Goal: Check status: Check status

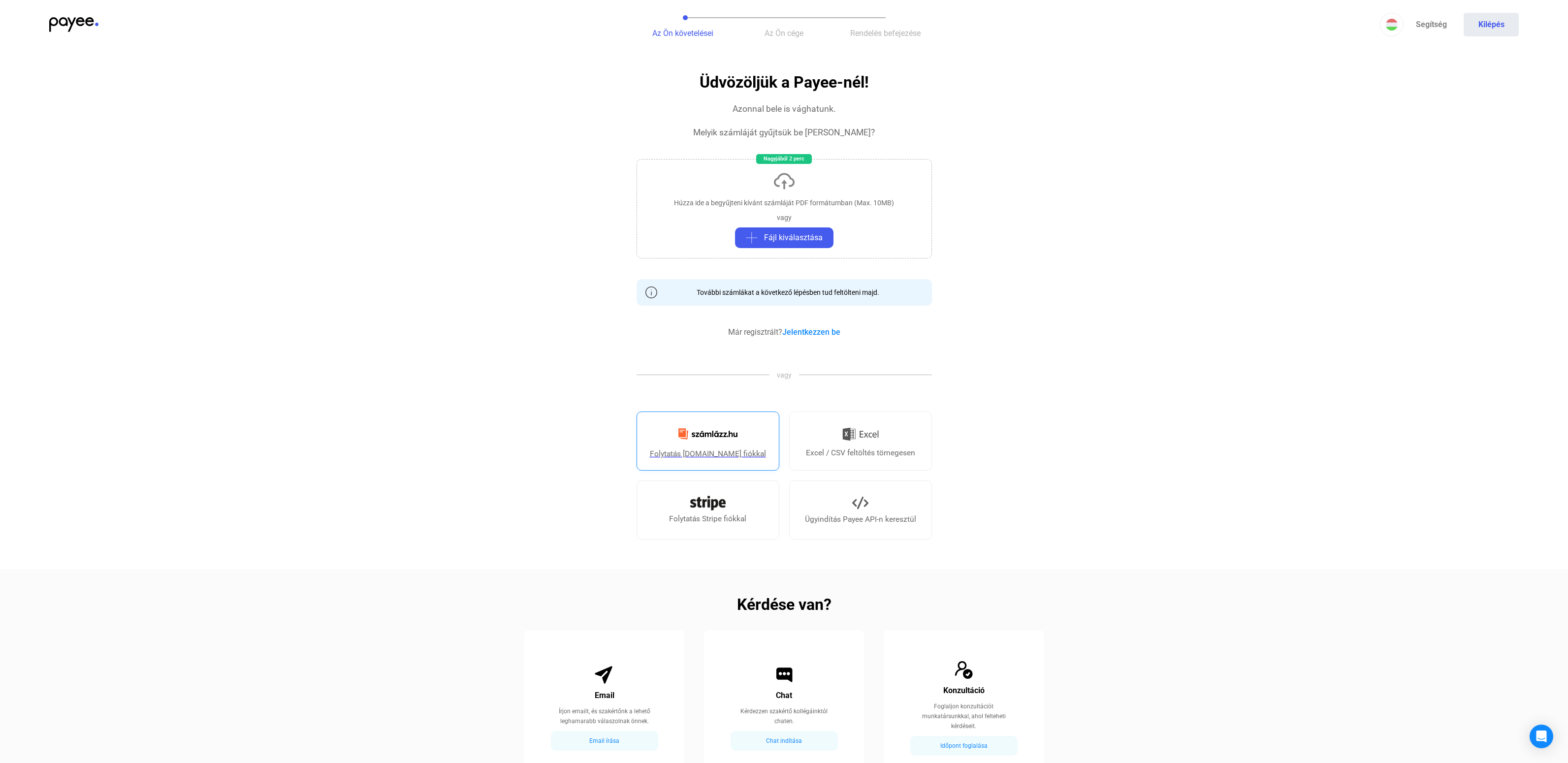
click at [725, 428] on img at bounding box center [708, 434] width 71 height 23
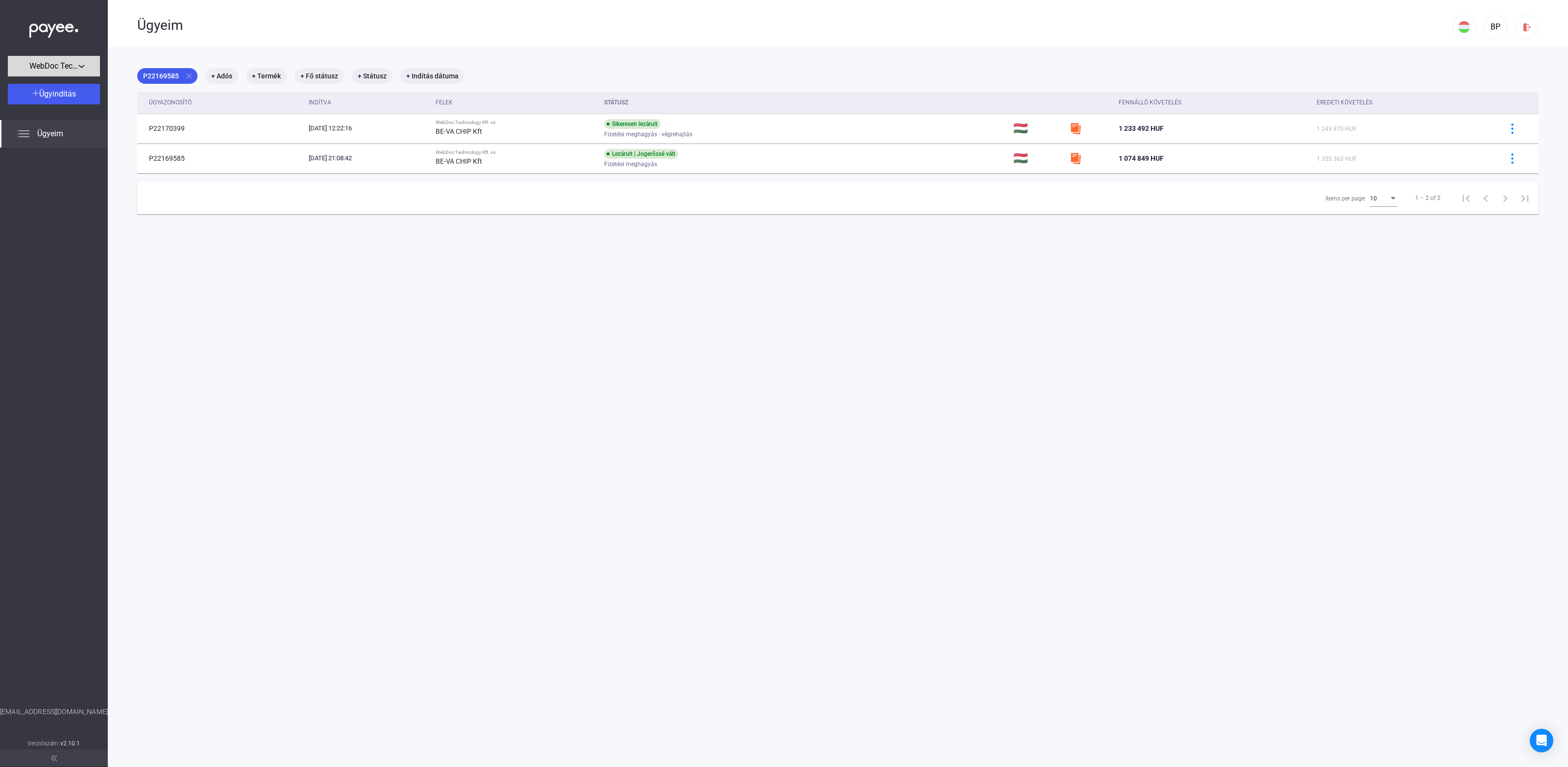
click at [65, 59] on button "WebDoc Technology Kft." at bounding box center [54, 66] width 92 height 21
click at [52, 87] on span "WebDoc Technology Kft." at bounding box center [53, 88] width 74 height 12
click at [39, 128] on div "Ügyeim" at bounding box center [54, 134] width 108 height 28
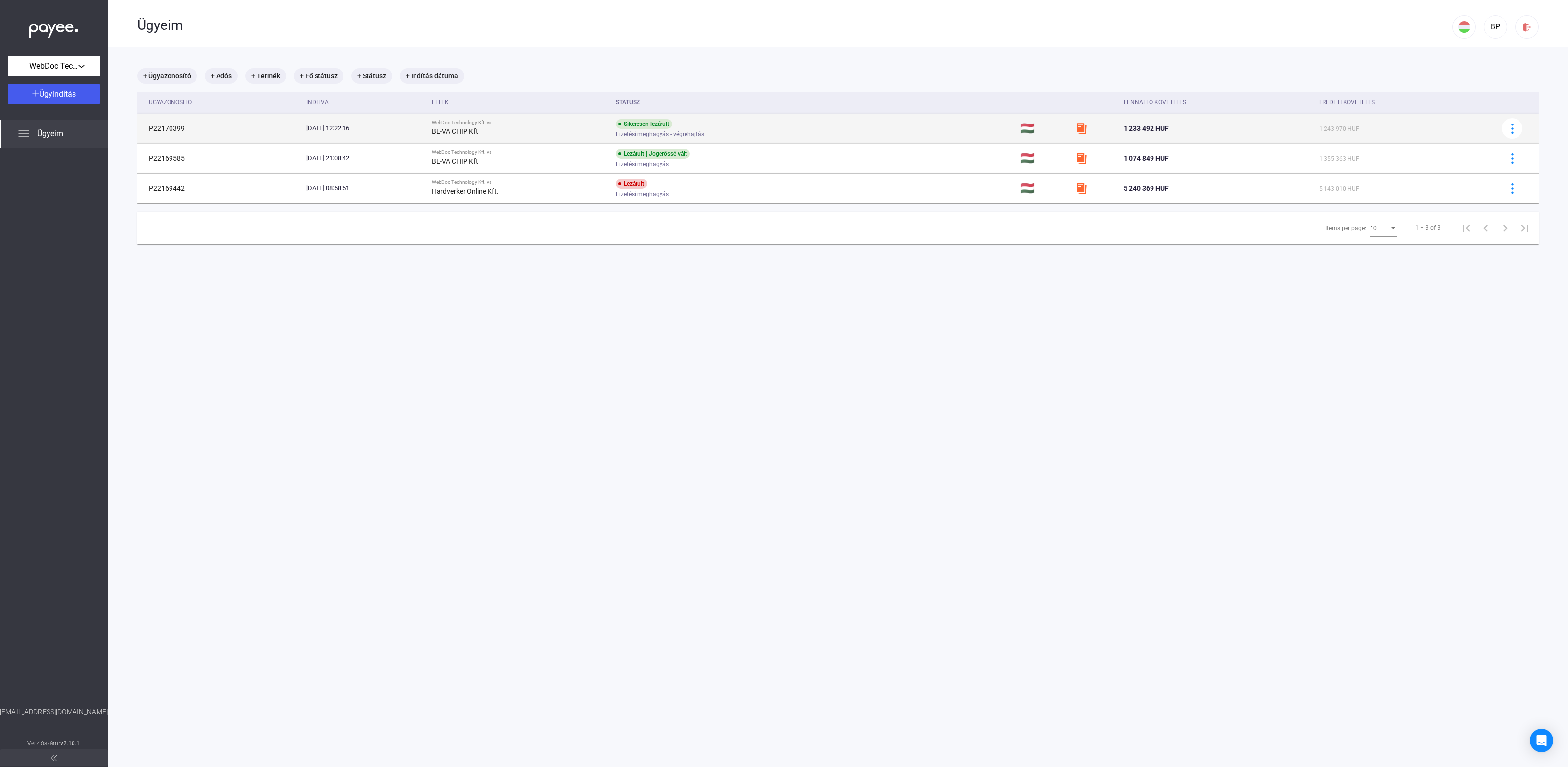
click at [1426, 135] on td "1 243 970 HUF" at bounding box center [1404, 128] width 178 height 29
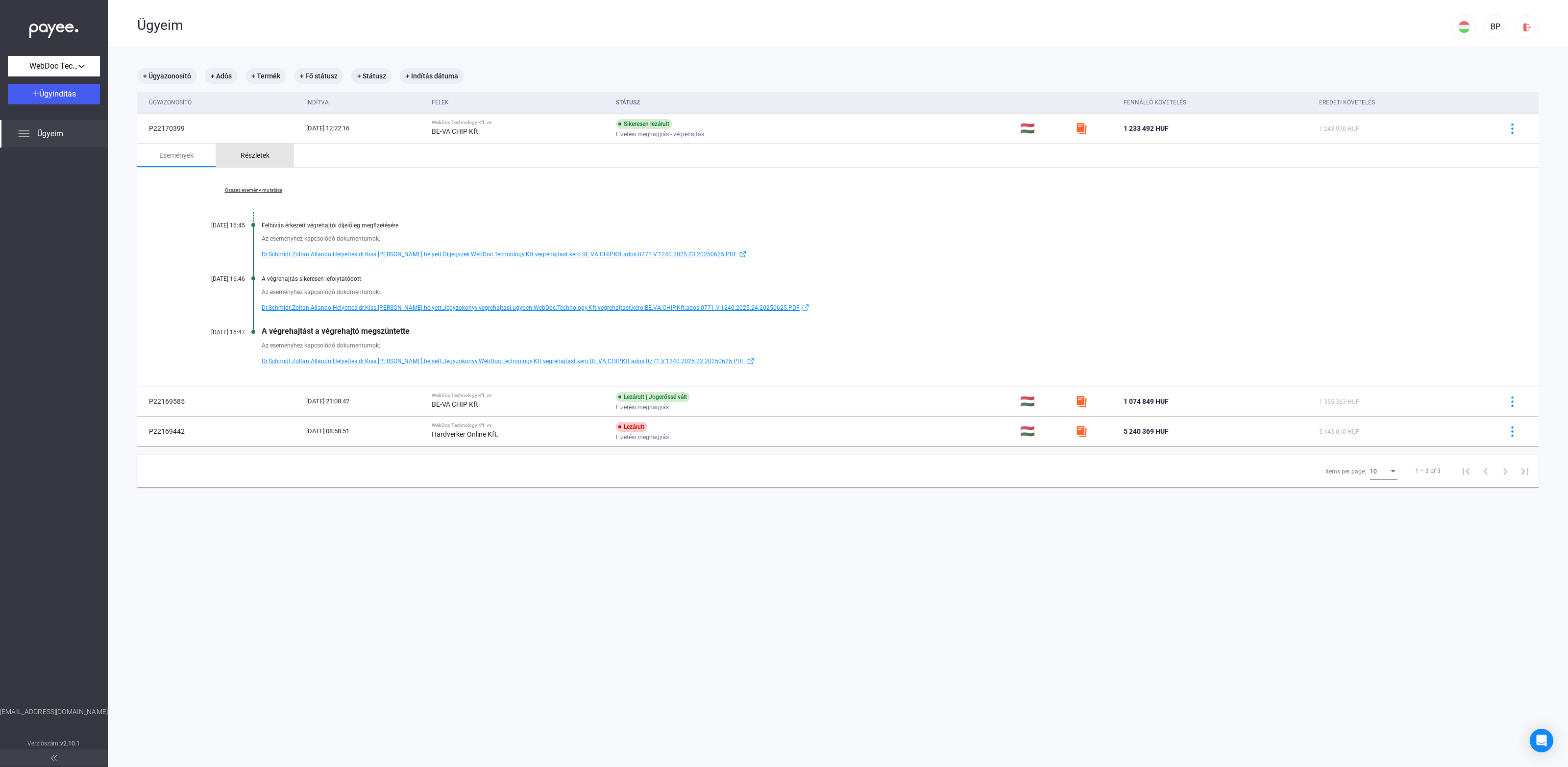
click at [254, 155] on div "Részletek" at bounding box center [255, 155] width 29 height 12
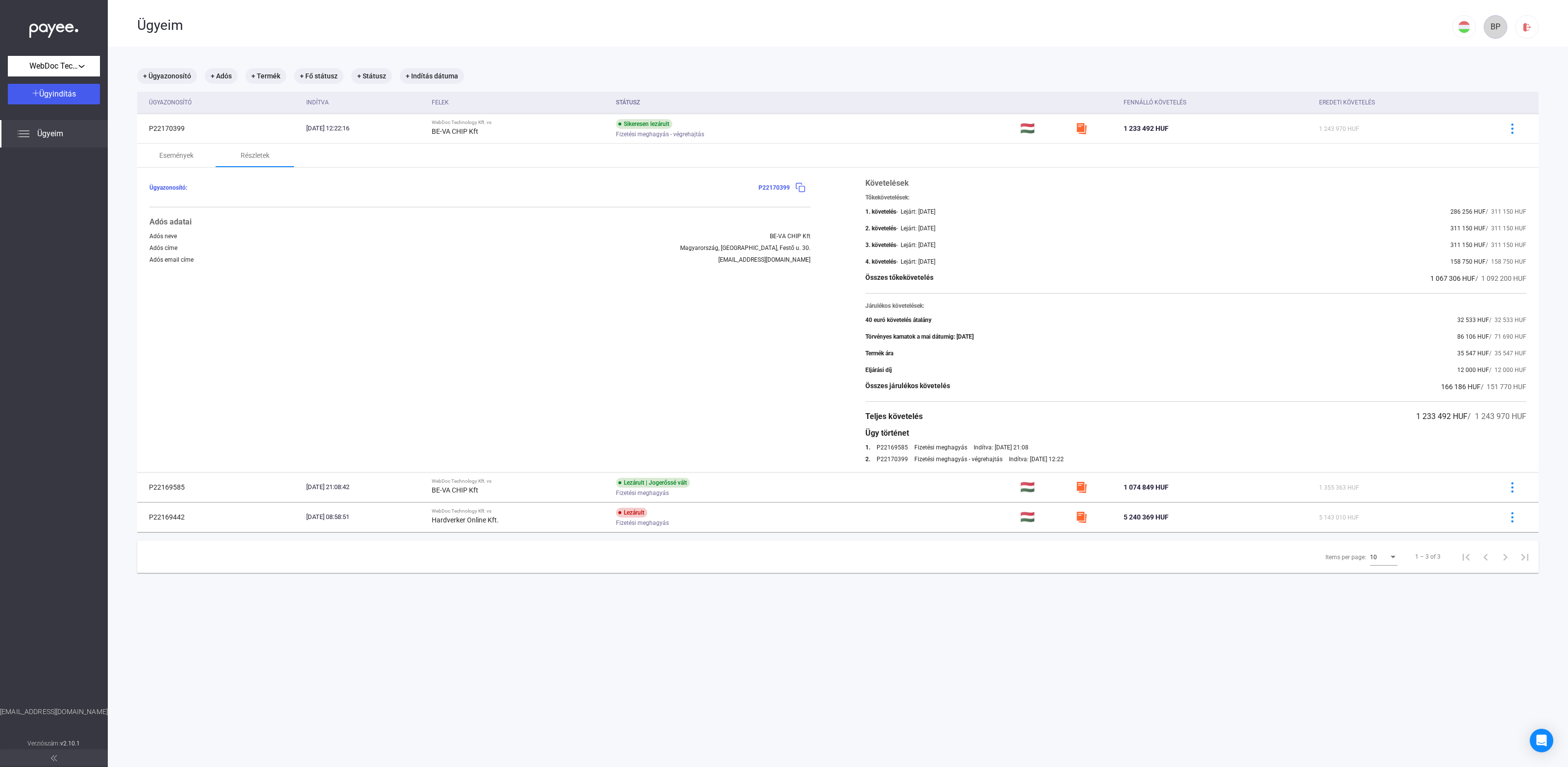
click at [1487, 31] on div "BP" at bounding box center [1495, 26] width 17 height 12
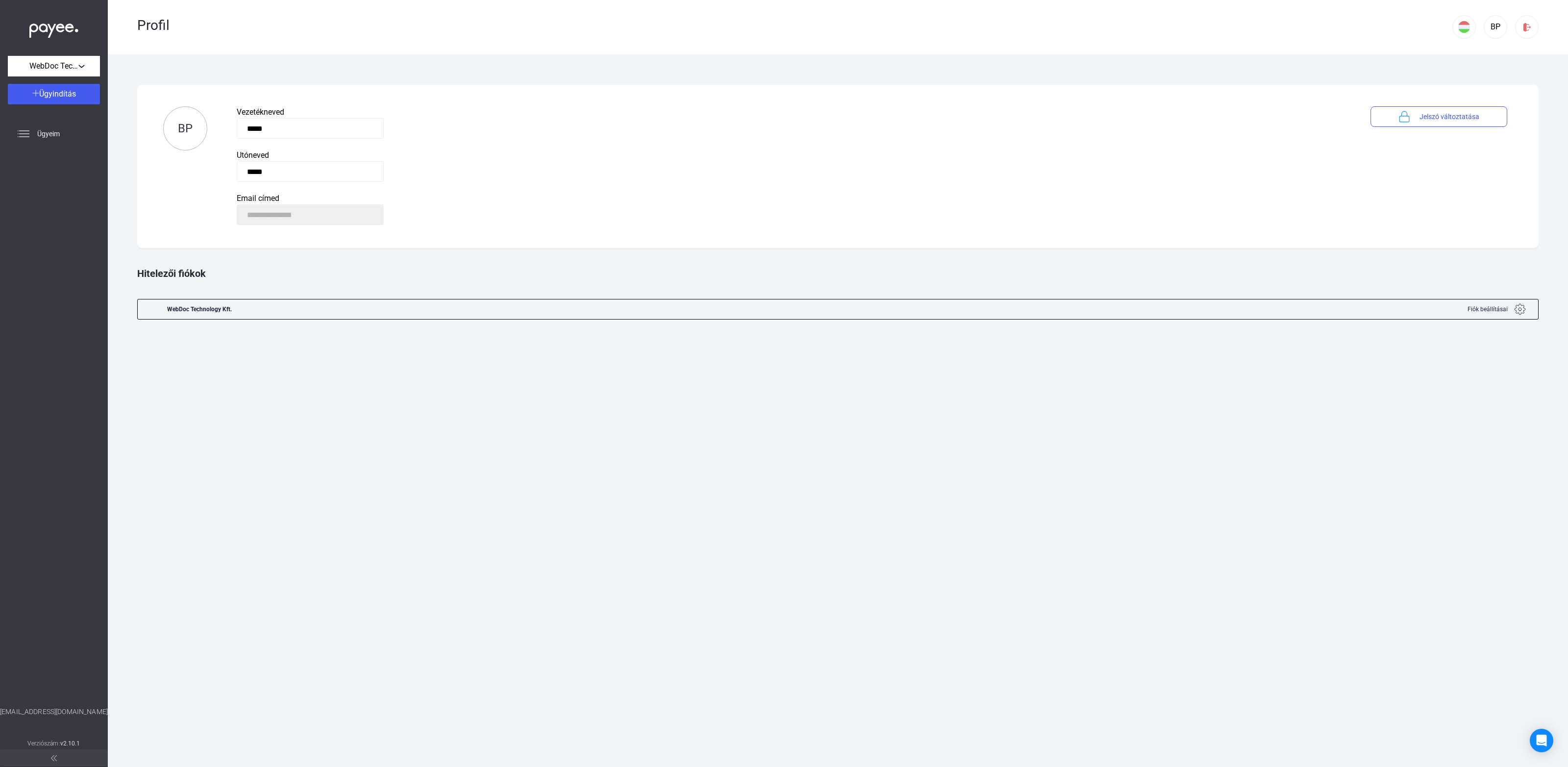
click at [208, 311] on div "WebDoc Technology Kft." at bounding box center [200, 309] width 65 height 20
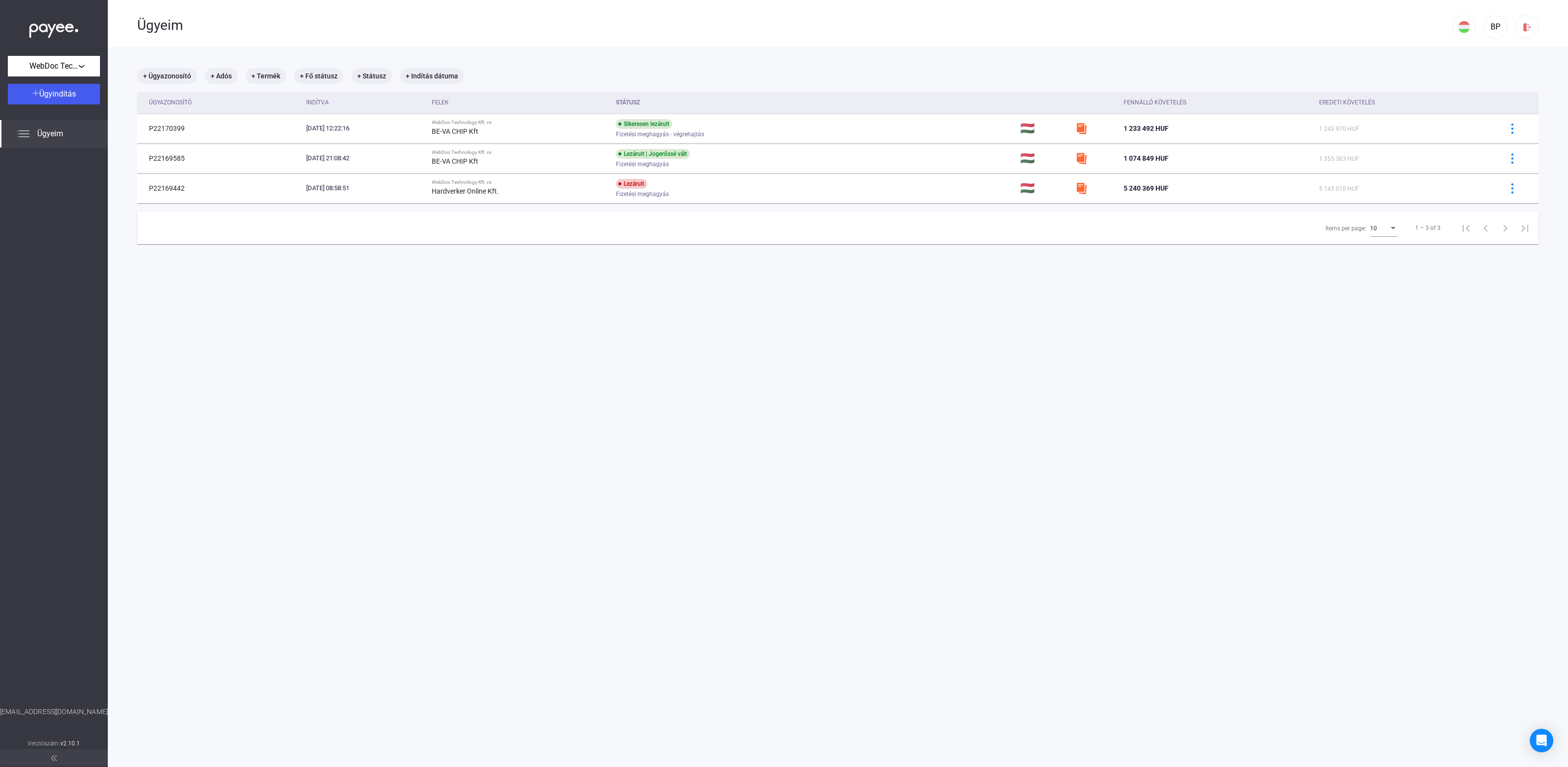
click at [63, 30] on img at bounding box center [54, 28] width 49 height 20
click at [53, 760] on img at bounding box center [54, 758] width 6 height 6
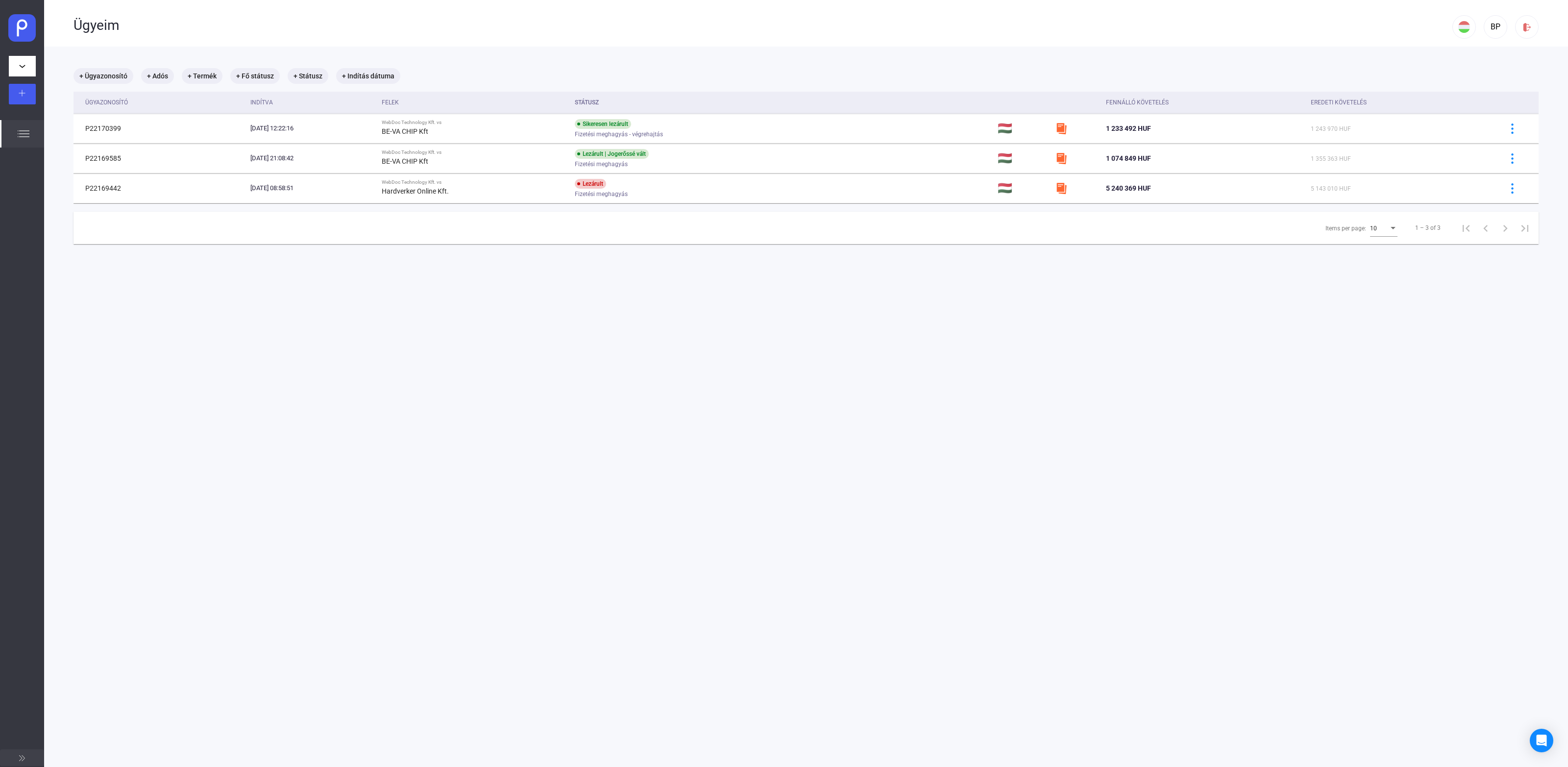
click at [9, 753] on button at bounding box center [22, 757] width 44 height 17
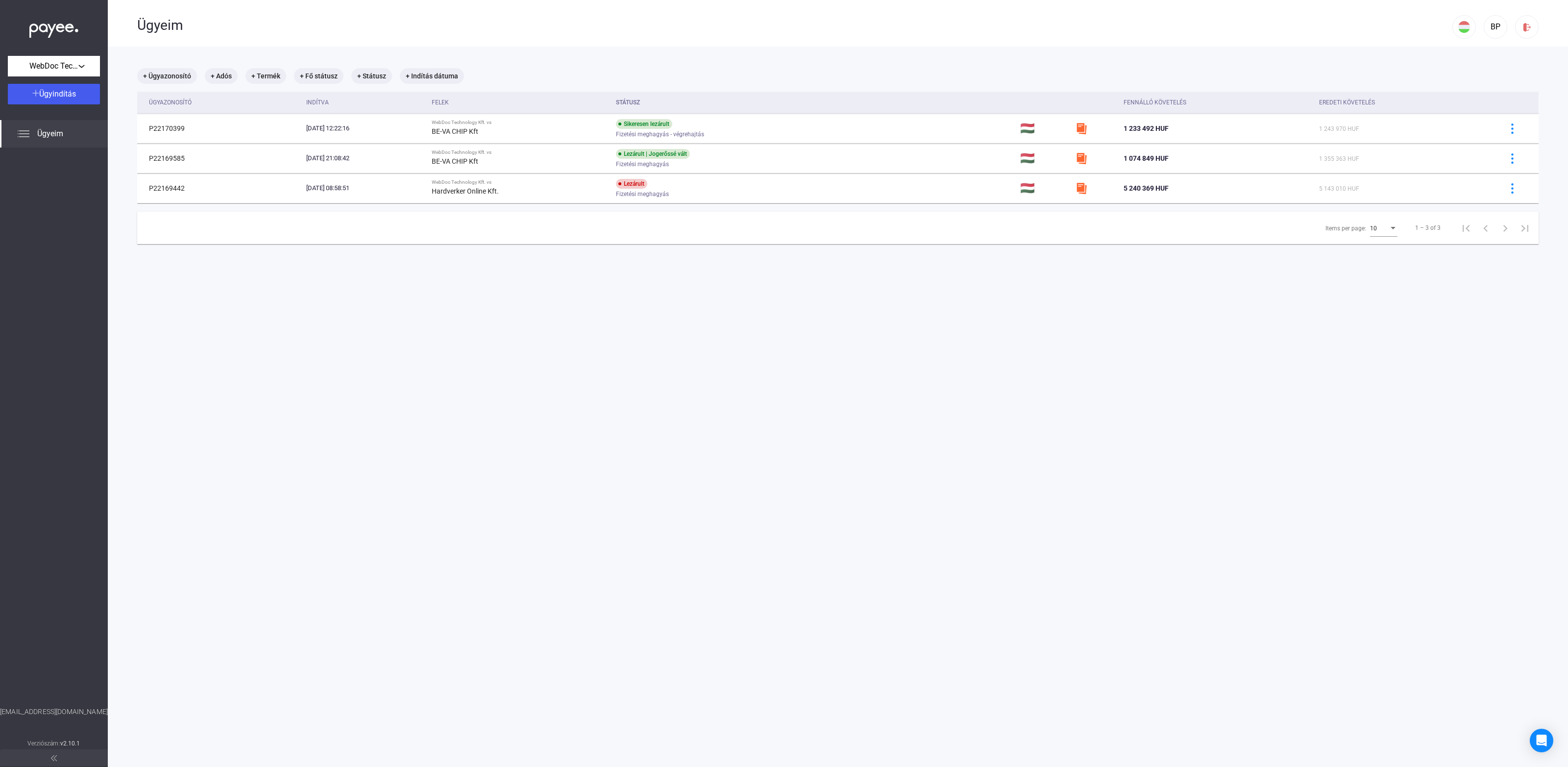
click at [72, 28] on img at bounding box center [54, 28] width 49 height 20
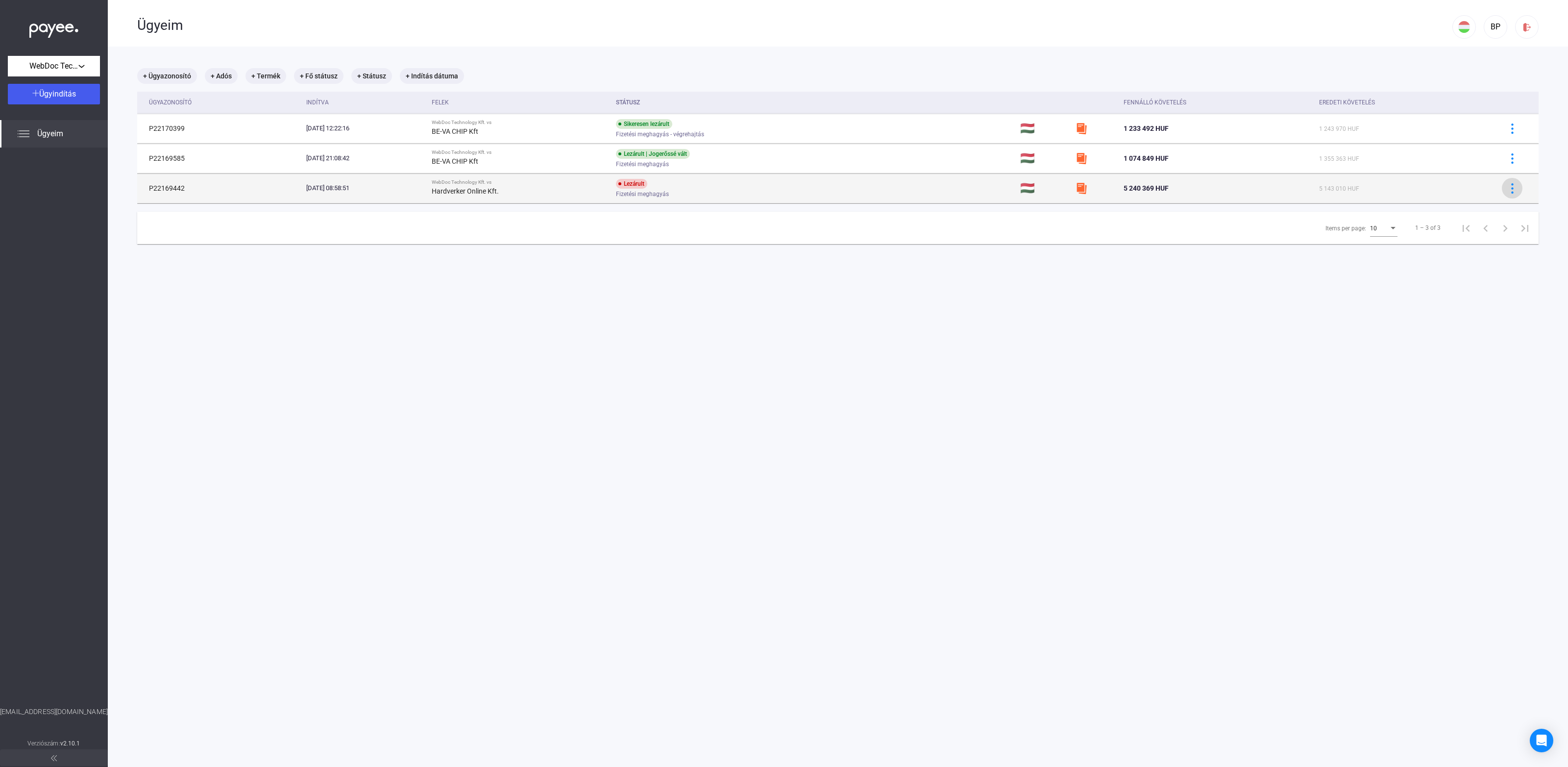
click at [1507, 186] on img at bounding box center [1512, 188] width 10 height 10
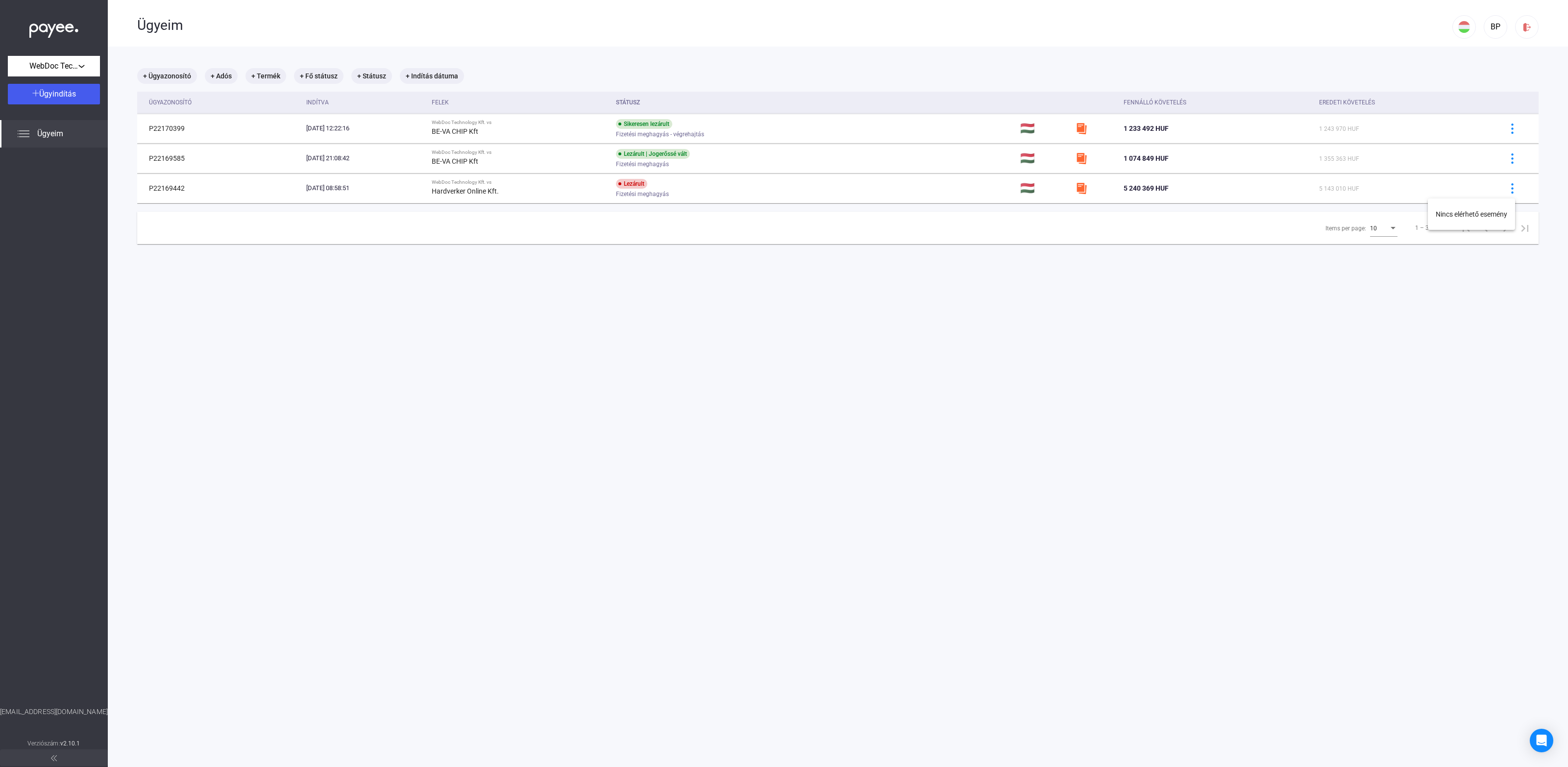
click at [725, 353] on div at bounding box center [784, 383] width 1568 height 767
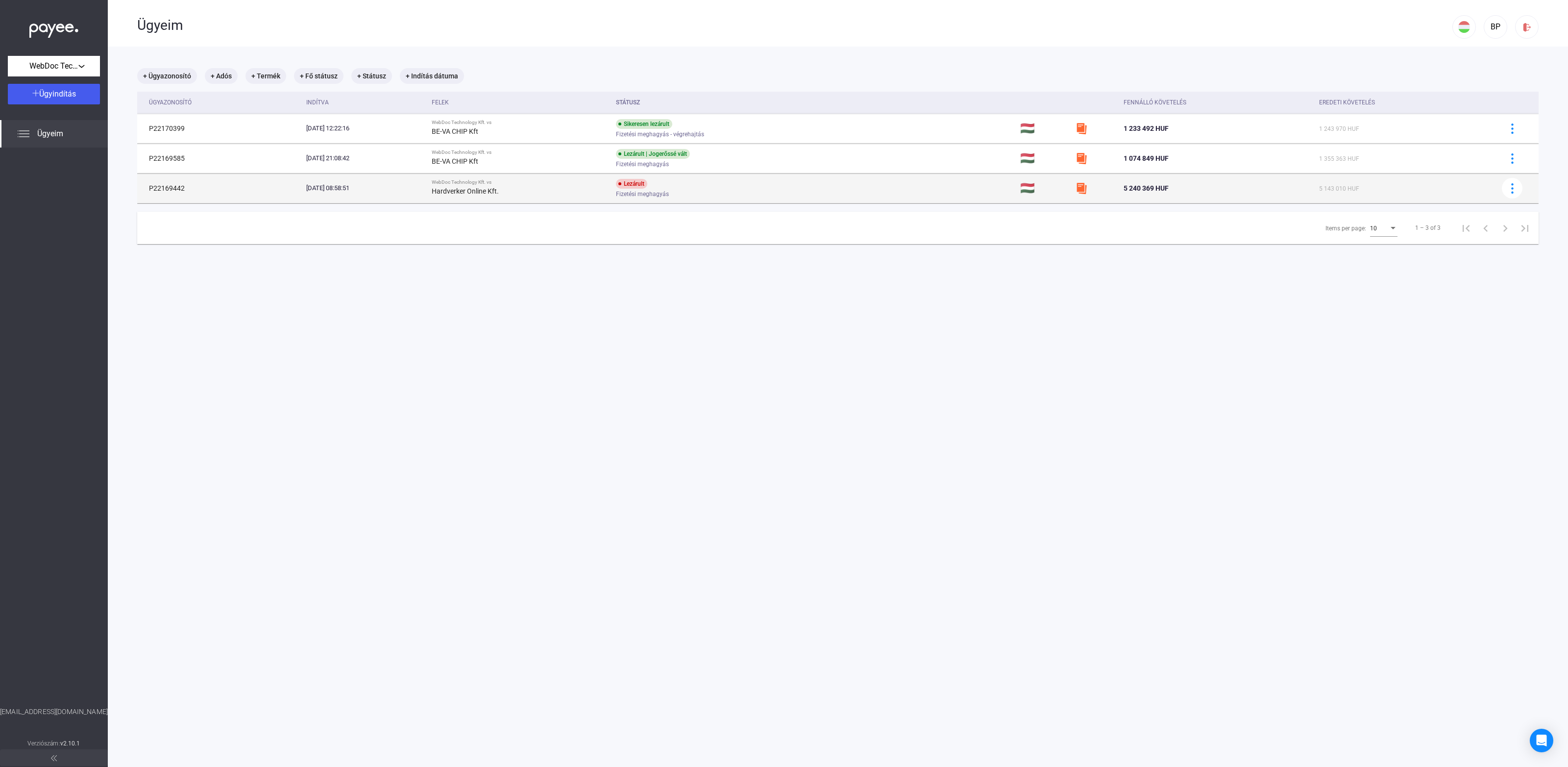
click at [303, 180] on td "2025.05.13. 08:58:51" at bounding box center [365, 188] width 126 height 29
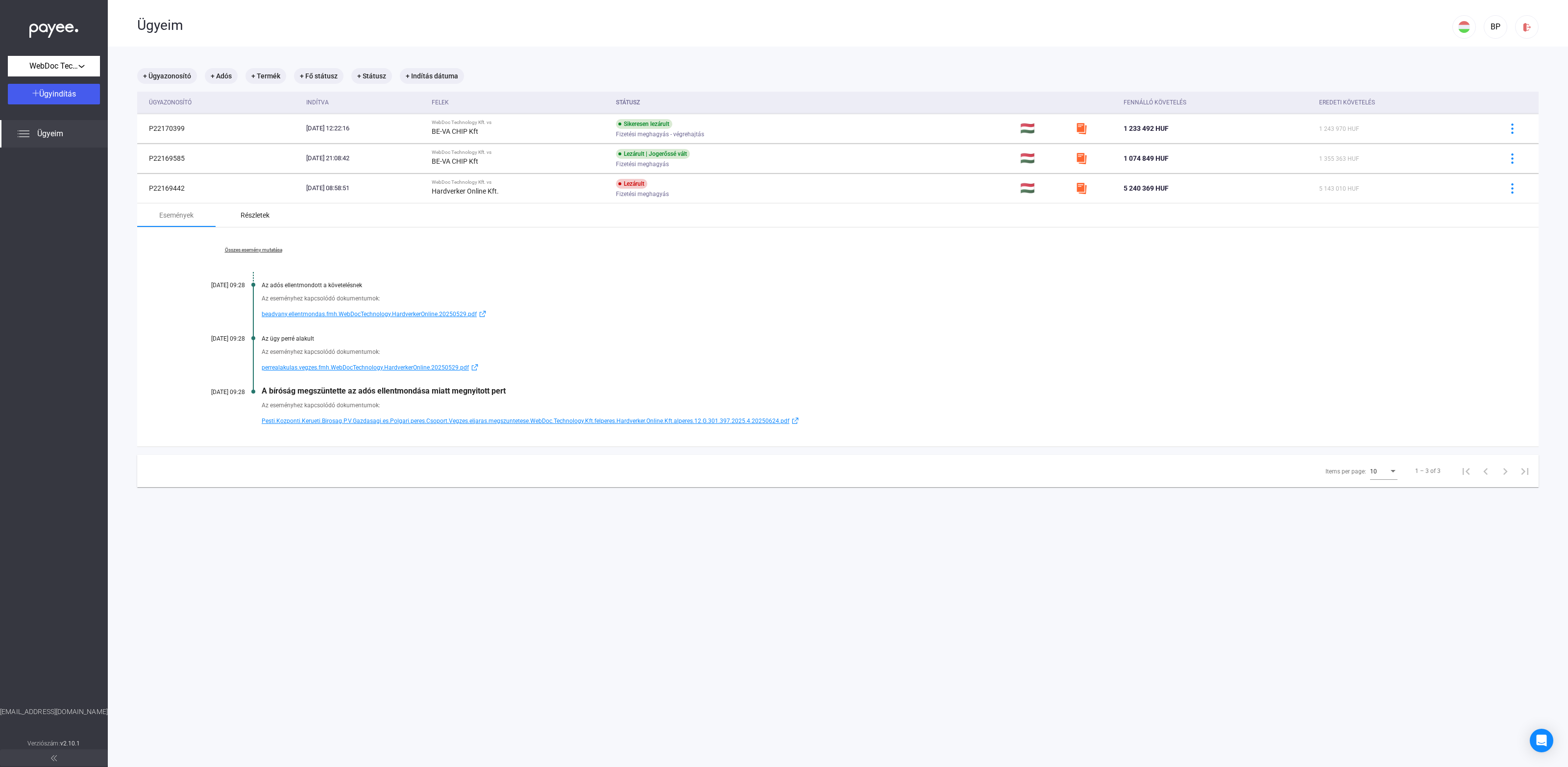
click at [258, 212] on div "Részletek" at bounding box center [255, 215] width 29 height 12
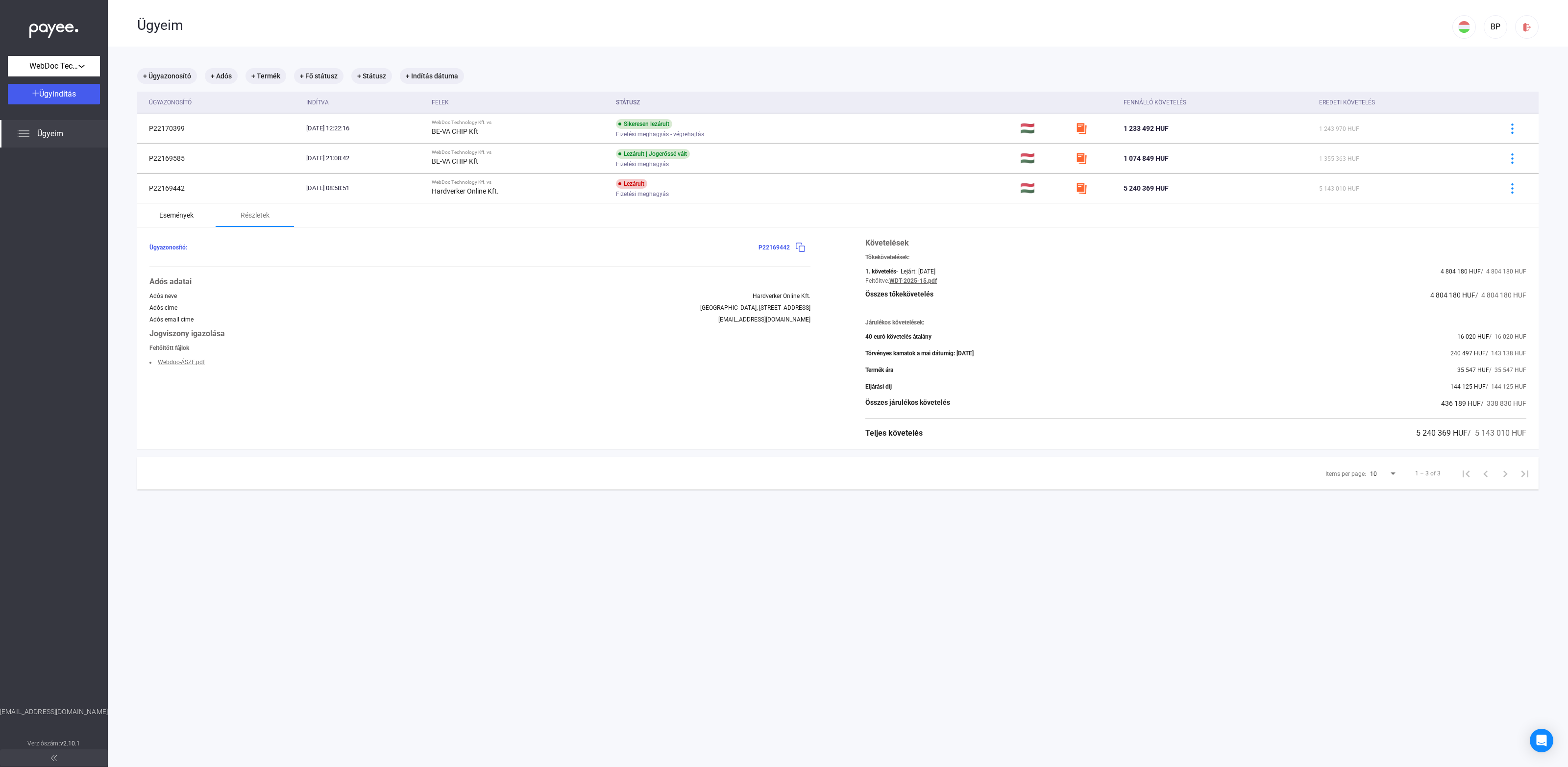
click at [203, 218] on div "Események" at bounding box center [177, 215] width 78 height 23
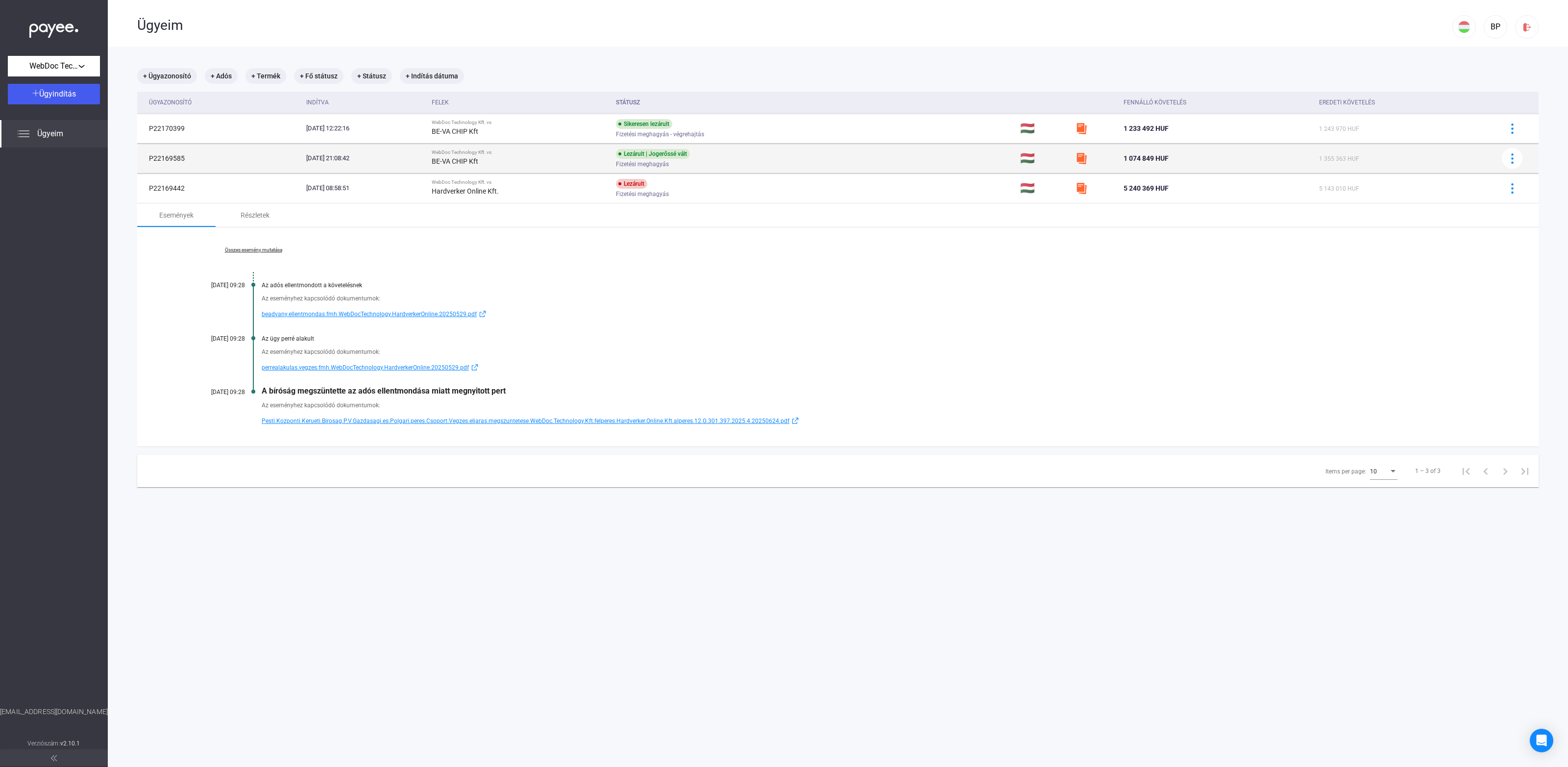
click at [282, 152] on td "P22169585" at bounding box center [219, 158] width 165 height 29
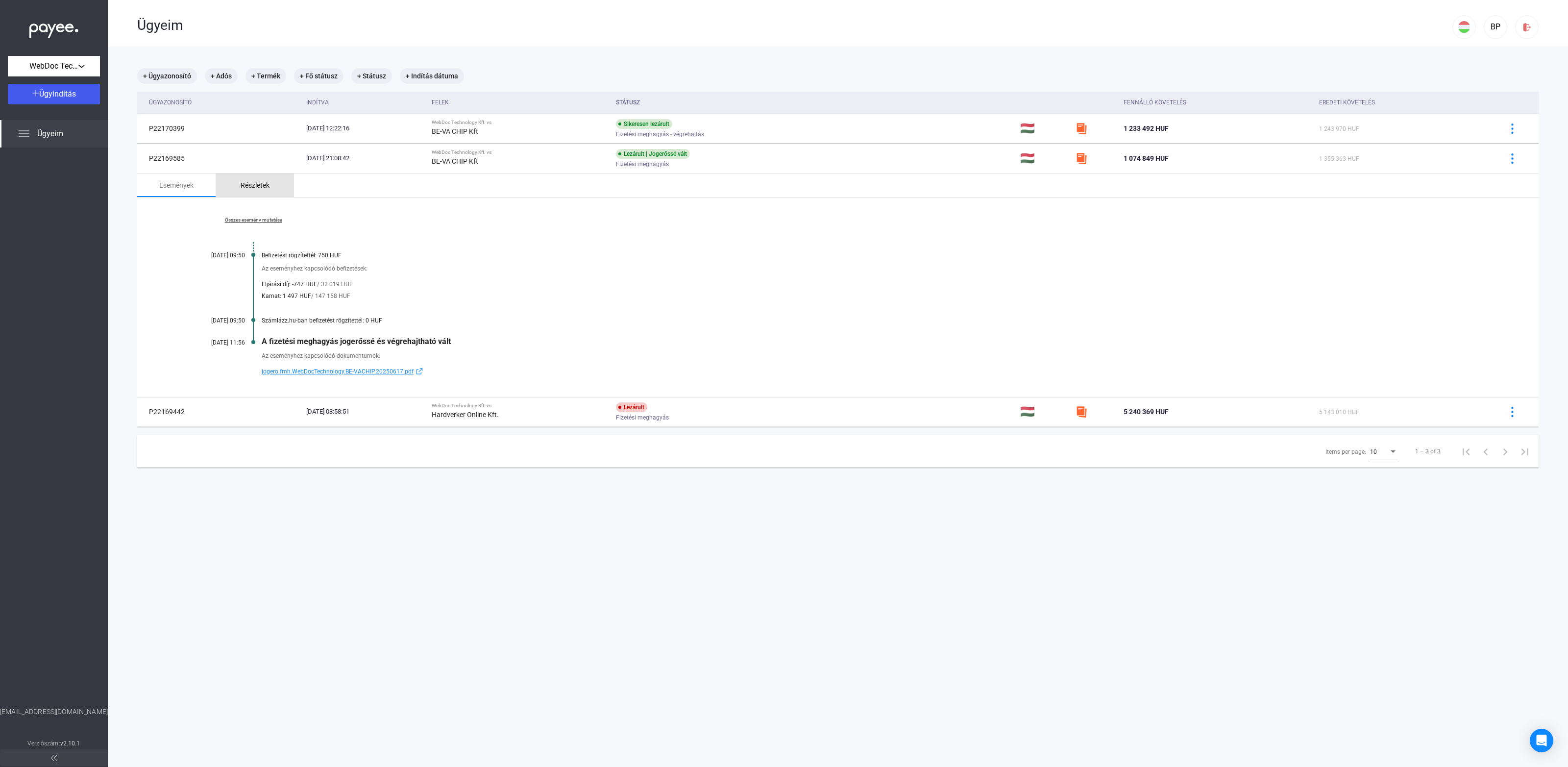
click at [251, 187] on div "Részletek" at bounding box center [255, 185] width 29 height 12
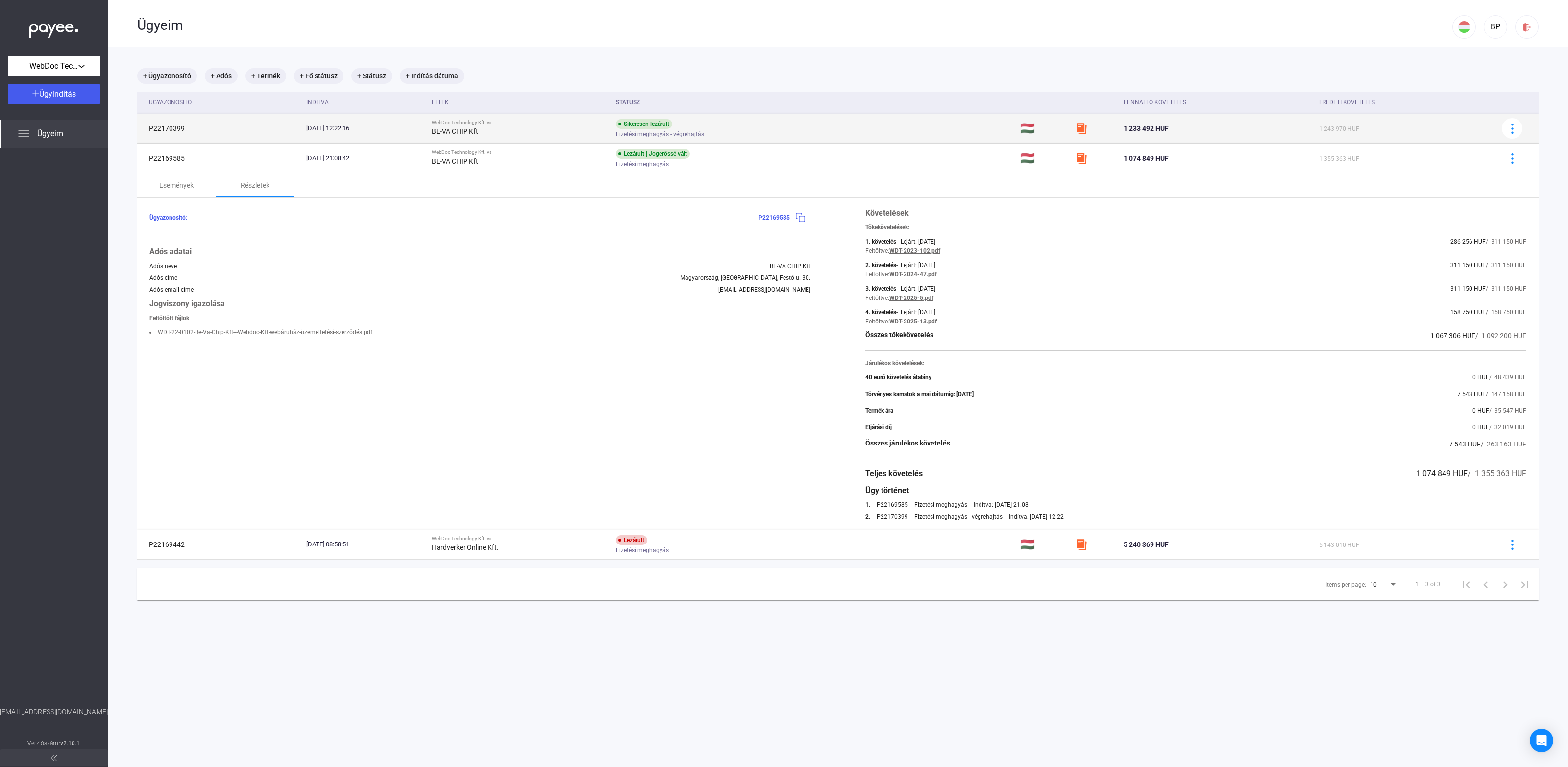
click at [259, 138] on td "P22170399" at bounding box center [219, 128] width 165 height 29
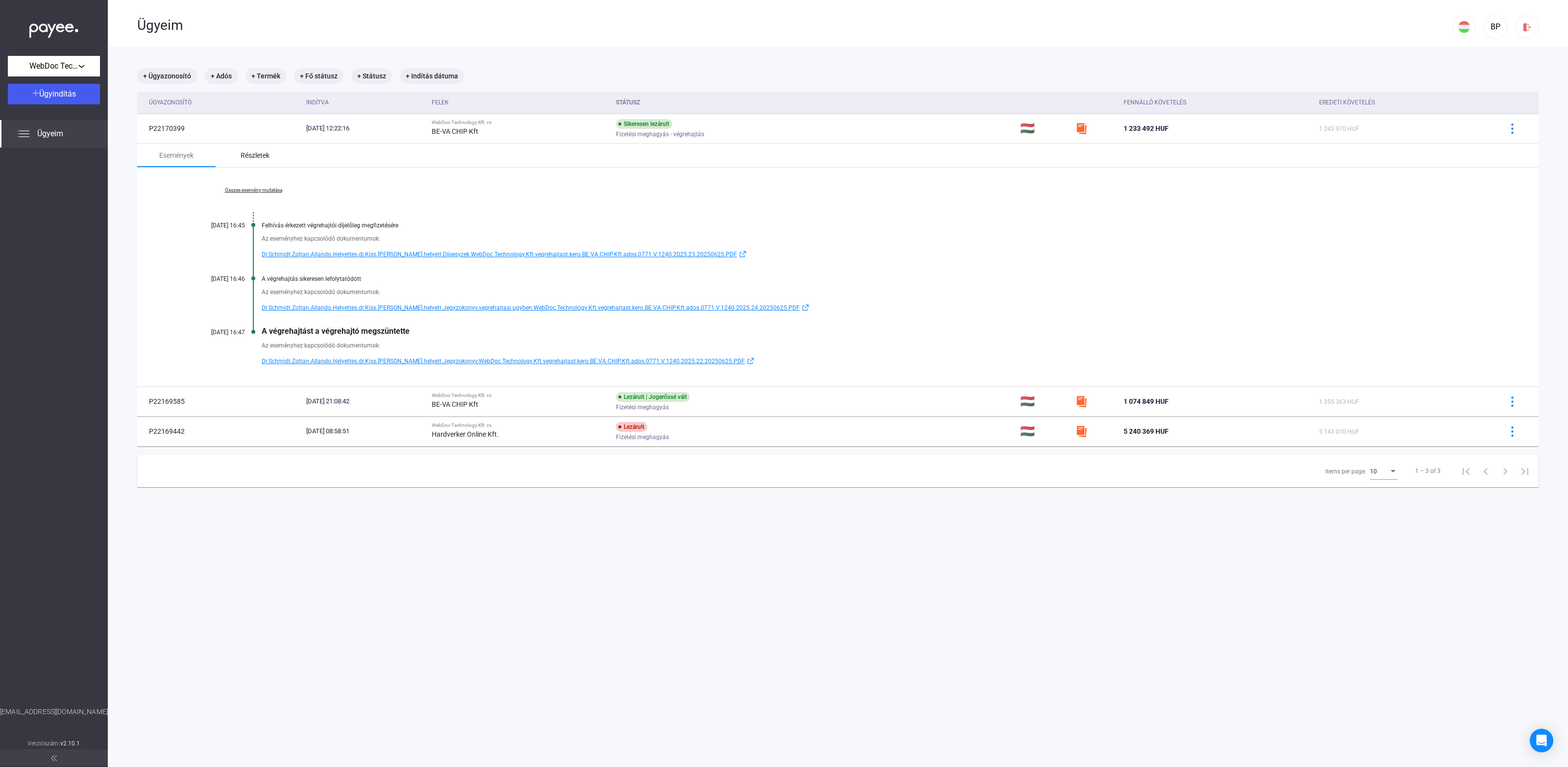
click at [244, 150] on div "Részletek" at bounding box center [255, 155] width 29 height 12
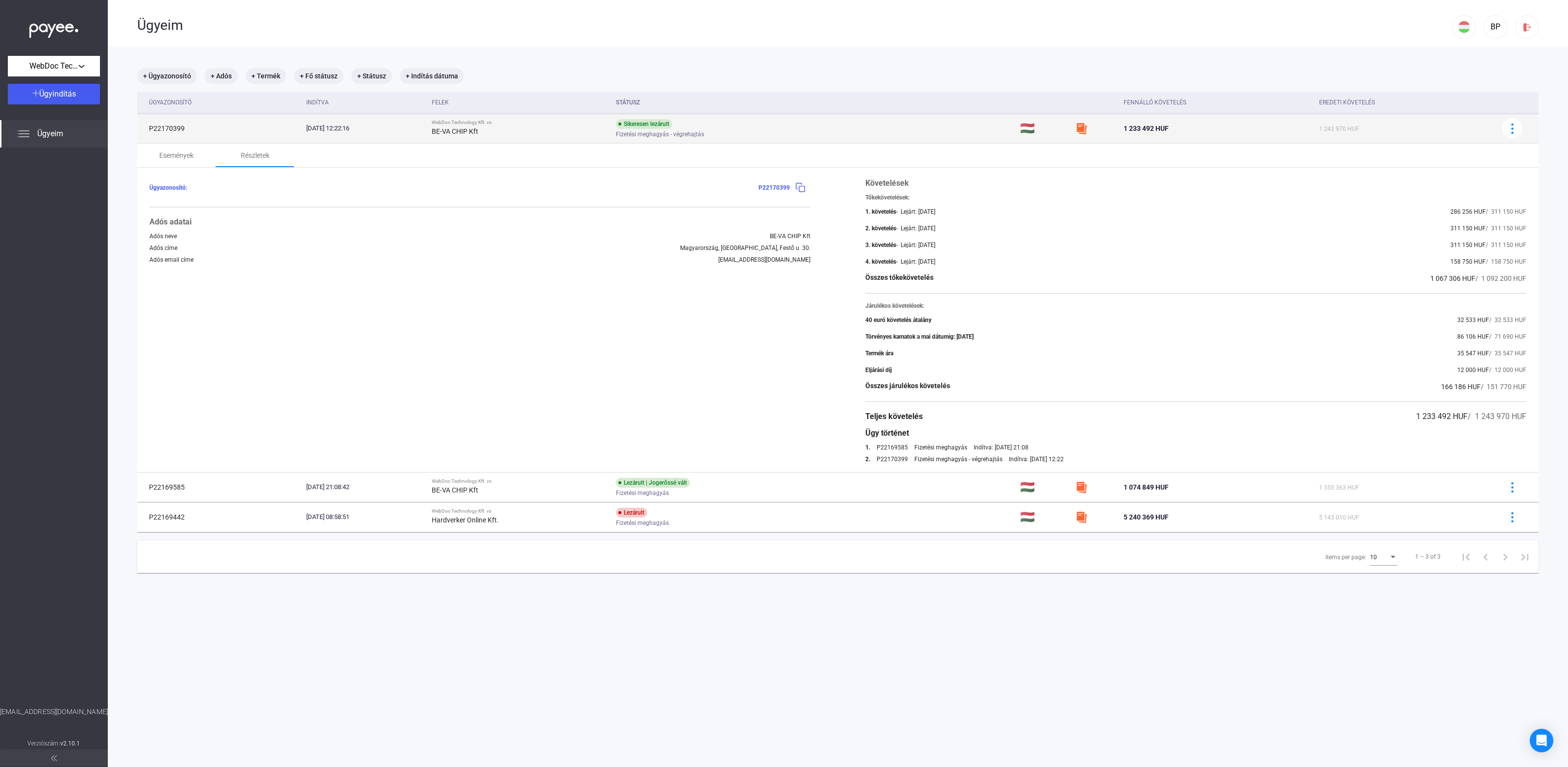
click at [818, 129] on td "Sikeresen lezárult Fizetési meghagyás - végrehajtás" at bounding box center [813, 128] width 404 height 29
